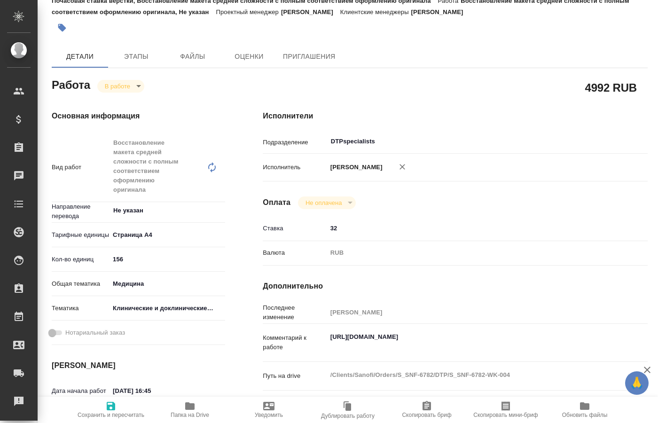
scroll to position [144, 0]
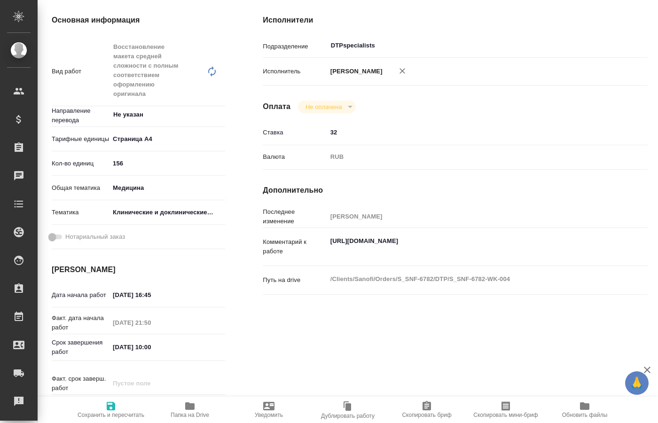
click at [198, 414] on span "Папка на Drive" at bounding box center [190, 415] width 39 height 7
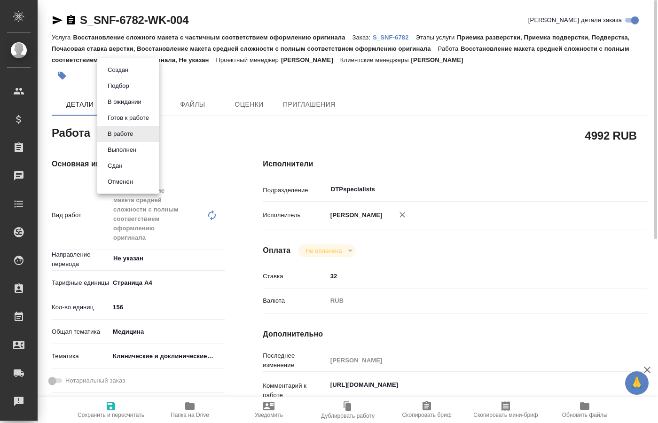
click at [139, 130] on body "🙏 .cls-1 fill:#fff; AWATERA [PERSON_NAME] Спецификации Заказы 0 Чаты Todo Проек…" at bounding box center [329, 211] width 658 height 423
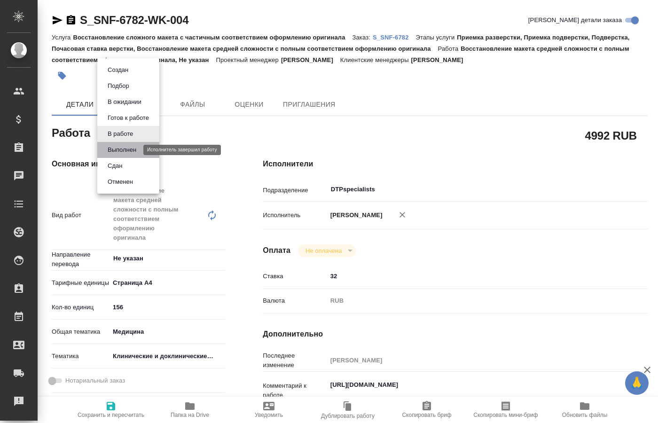
click at [129, 149] on button "Выполнен" at bounding box center [122, 150] width 34 height 10
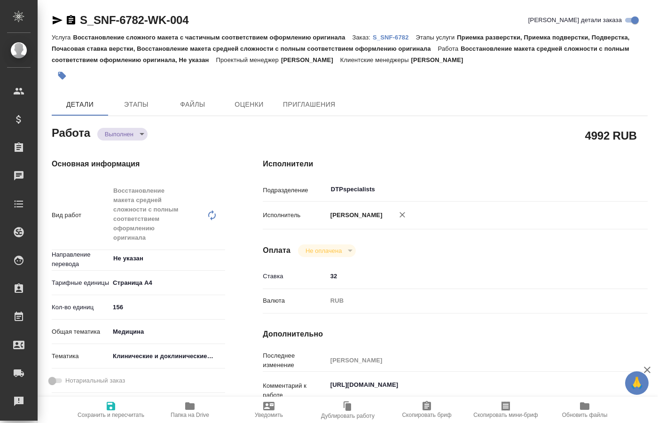
type textarea "x"
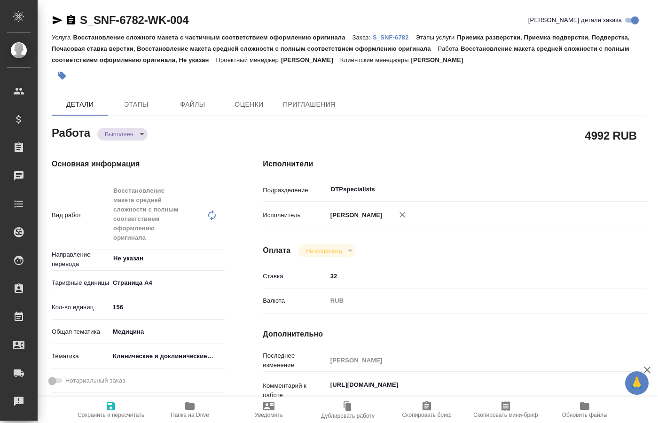
type textarea "x"
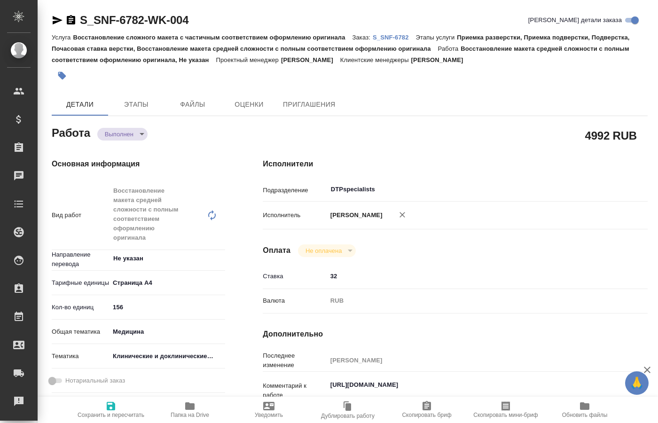
type textarea "x"
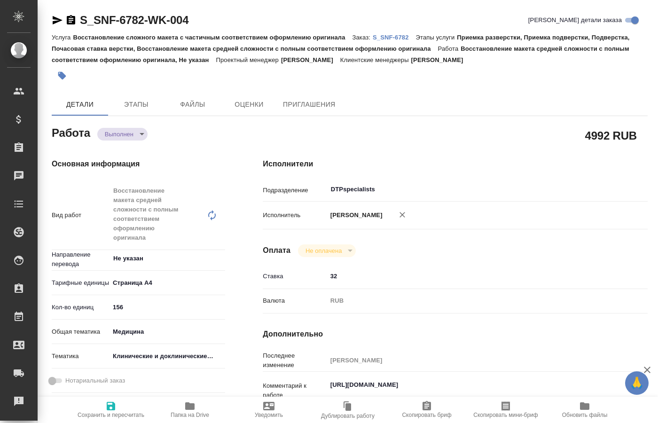
type textarea "x"
